Goal: Check status: Check status

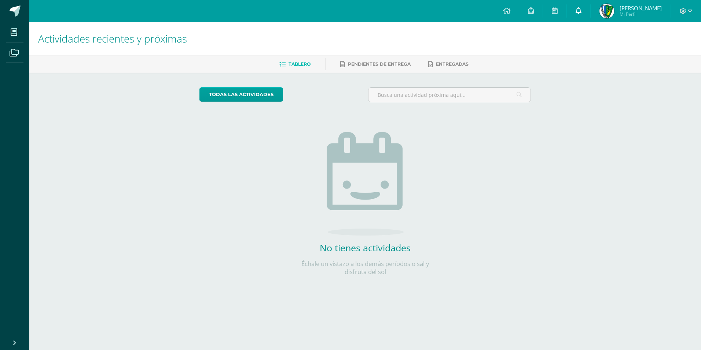
click at [590, 18] on link at bounding box center [578, 11] width 23 height 22
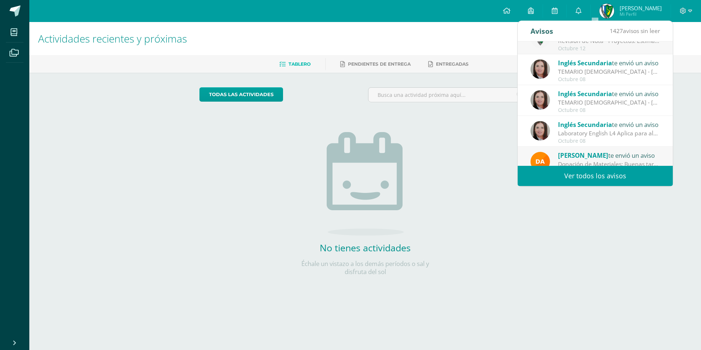
scroll to position [110, 0]
drag, startPoint x: 486, startPoint y: 285, endPoint x: 484, endPoint y: 270, distance: 15.2
click at [485, 279] on div "todas las Actividades No tienes actividades Échale un vistazo a los demás perío…" at bounding box center [365, 186] width 361 height 227
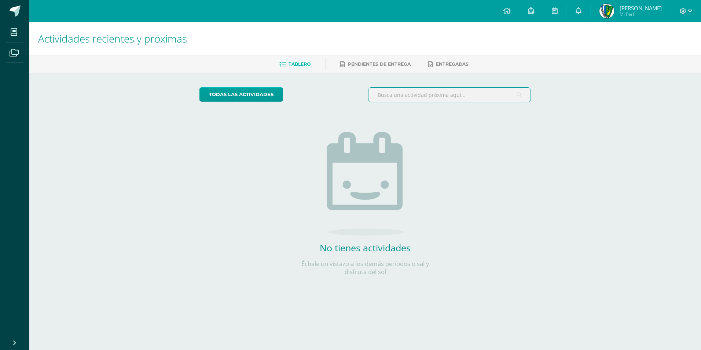
click at [452, 95] on input "text" at bounding box center [449, 95] width 162 height 14
type input "A"
click at [445, 70] on link "Entregadas" at bounding box center [448, 64] width 40 height 12
click at [460, 98] on input "text" at bounding box center [449, 95] width 162 height 14
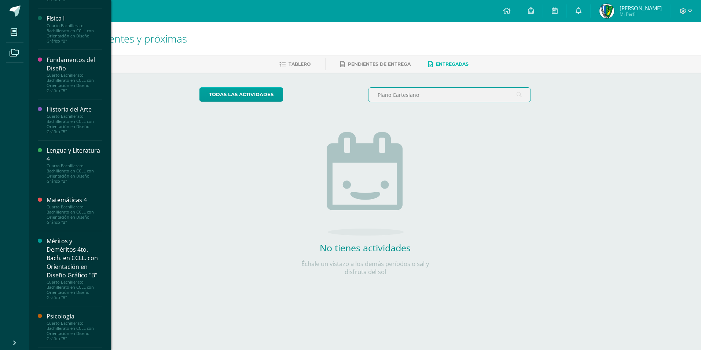
scroll to position [458, 0]
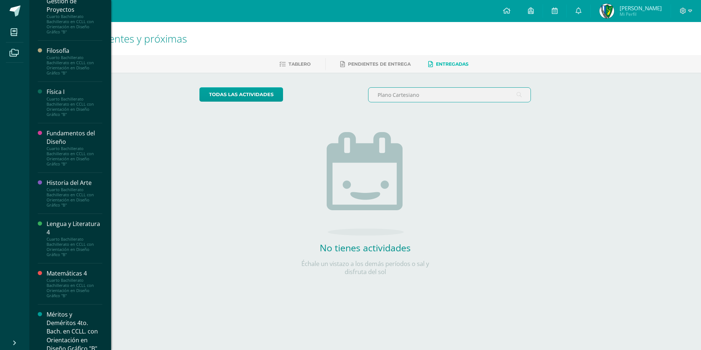
type input "Plano Cartesiano"
click at [77, 199] on div "Cuarto Bachillerato Bachillerato en CCLL con Orientación en Diseño Gráfico "B"" at bounding box center [75, 197] width 56 height 21
